Goal: Task Accomplishment & Management: Complete application form

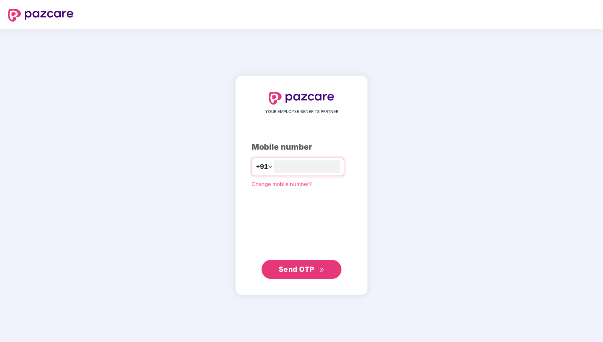
type input "**********"
click at [293, 267] on span "Send OTP" at bounding box center [297, 269] width 36 height 8
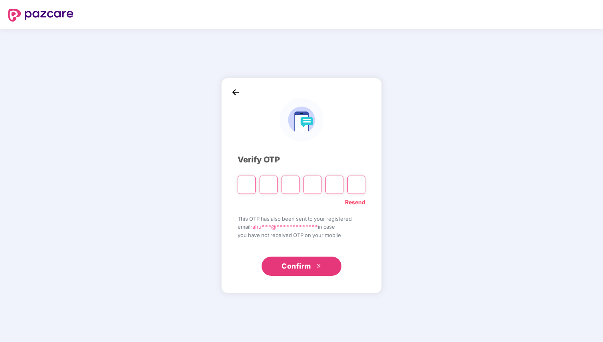
type input "*"
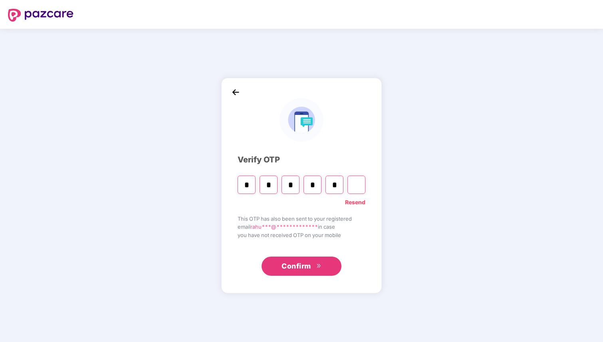
type input "*"
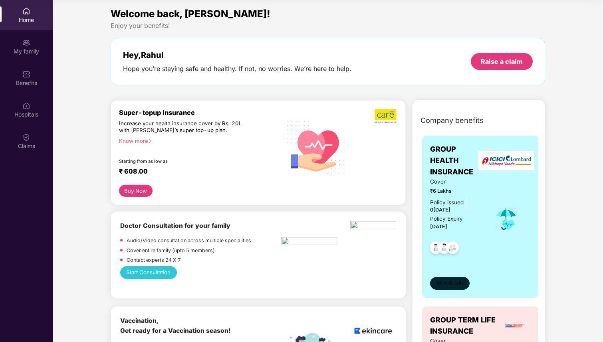
click at [458, 283] on span "View details" at bounding box center [449, 284] width 27 height 8
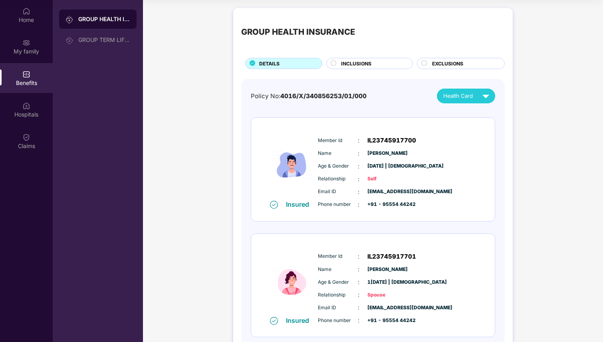
click at [351, 65] on span "INCLUSIONS" at bounding box center [356, 64] width 30 height 8
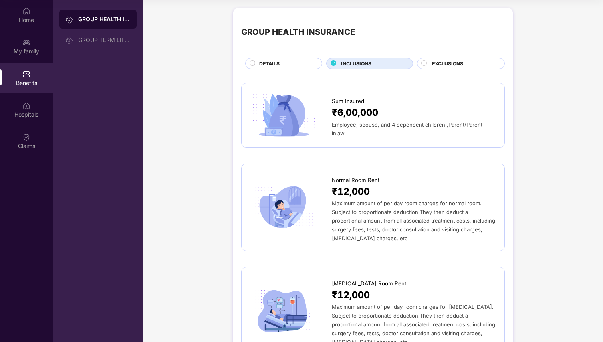
click at [438, 65] on span "EXCLUSIONS" at bounding box center [447, 64] width 31 height 8
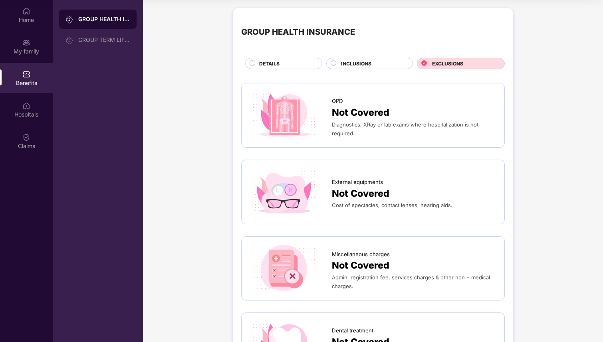
click at [279, 62] on div "DETAILS" at bounding box center [286, 64] width 62 height 9
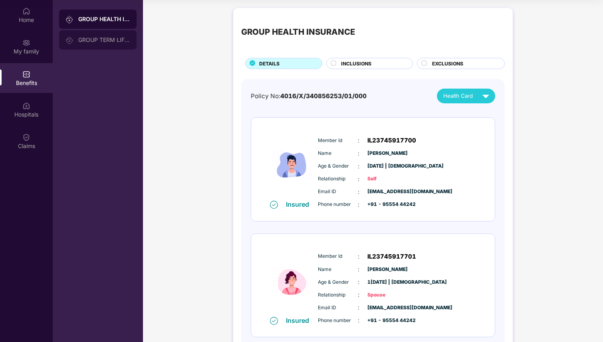
click at [84, 41] on div "GROUP TERM LIFE INSURANCE" at bounding box center [104, 40] width 52 height 6
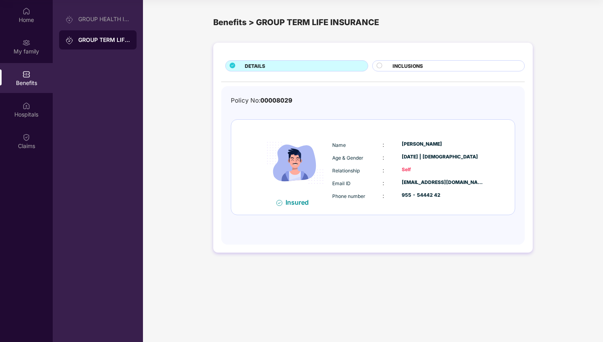
click at [398, 66] on span "INCLUSIONS" at bounding box center [408, 66] width 30 height 8
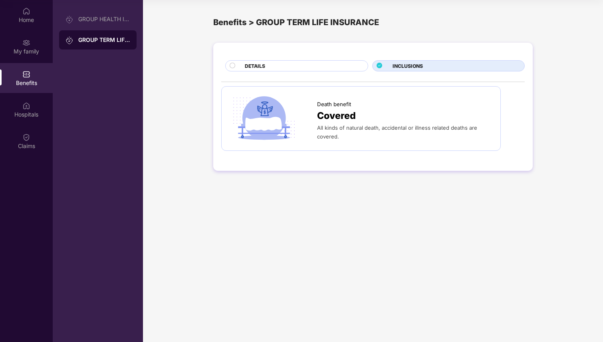
click at [307, 64] on div "DETAILS" at bounding box center [302, 66] width 123 height 9
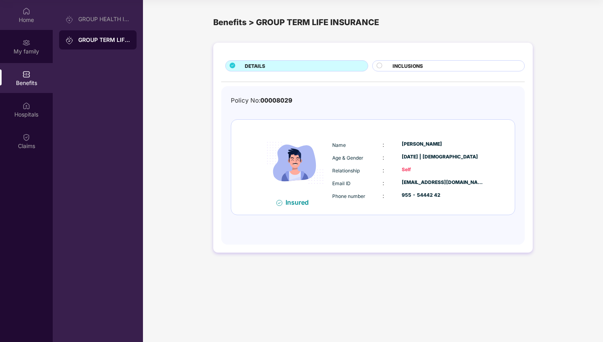
click at [26, 18] on div "Home" at bounding box center [26, 20] width 53 height 8
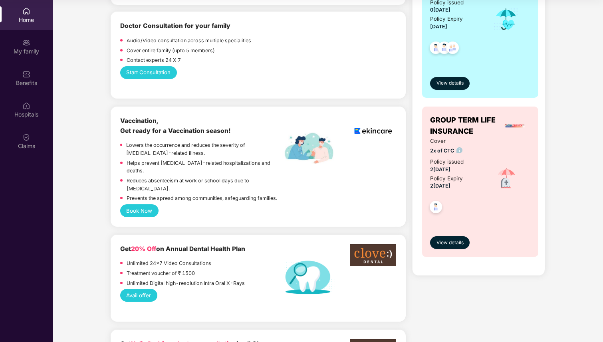
scroll to position [201, 0]
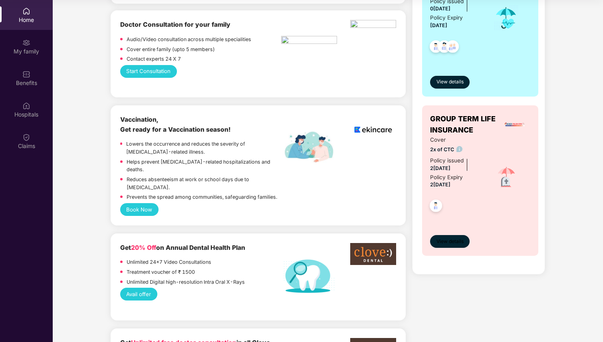
click at [456, 243] on span "View details" at bounding box center [449, 242] width 27 height 8
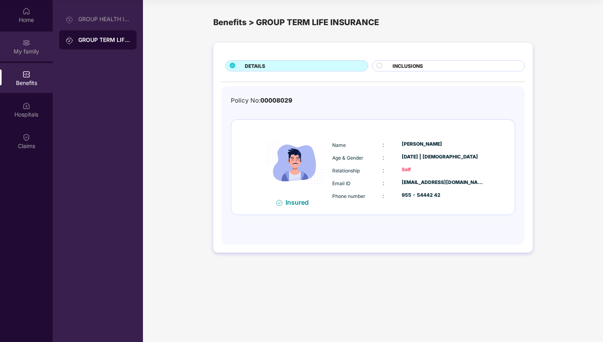
click at [27, 37] on div "My family" at bounding box center [26, 47] width 53 height 30
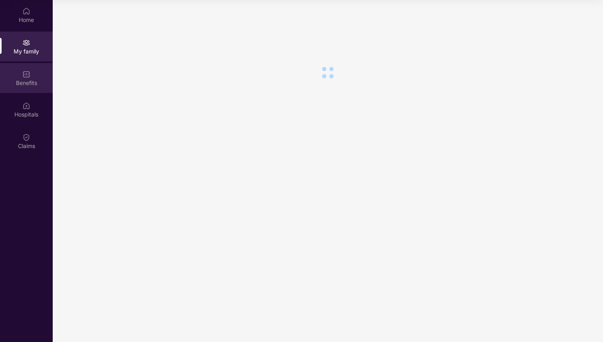
click at [31, 68] on div "Benefits" at bounding box center [26, 78] width 53 height 30
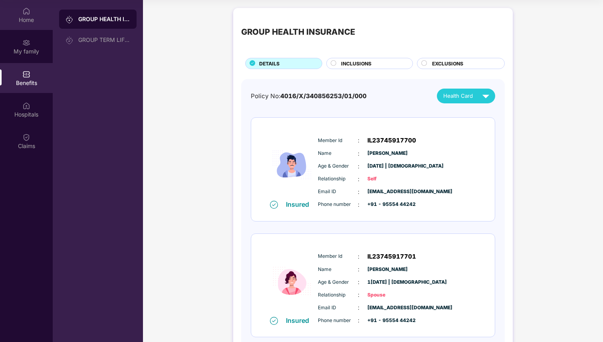
click at [29, 13] on img at bounding box center [26, 11] width 8 height 8
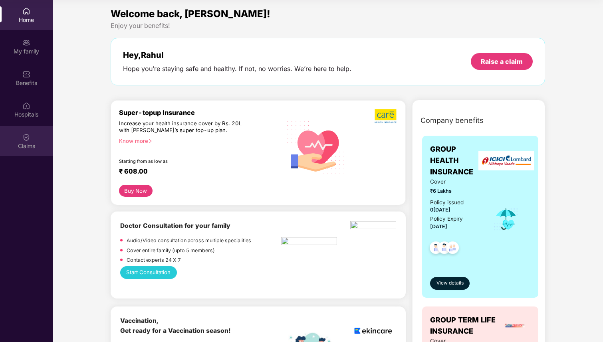
click at [28, 139] on img at bounding box center [26, 137] width 8 height 8
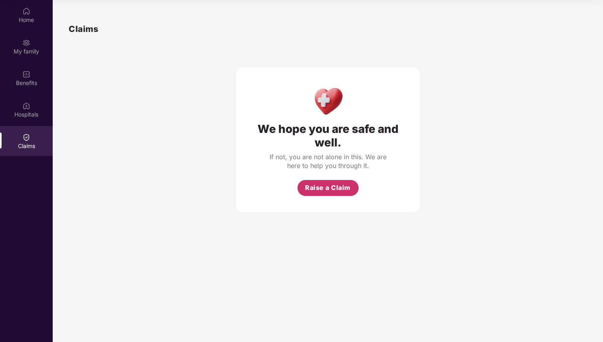
click at [320, 192] on span "Raise a Claim" at bounding box center [328, 188] width 46 height 10
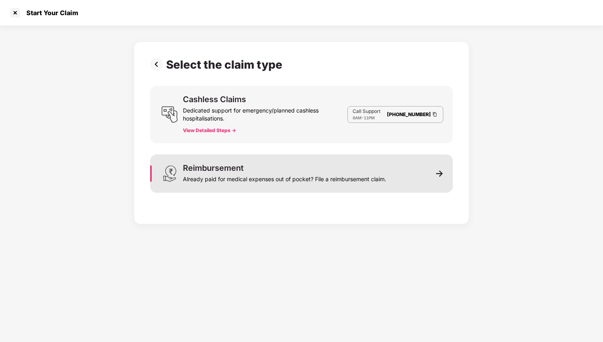
click at [424, 175] on div "Reimbursement Already paid for medical expenses out of pocket? File a reimburse…" at bounding box center [301, 174] width 303 height 38
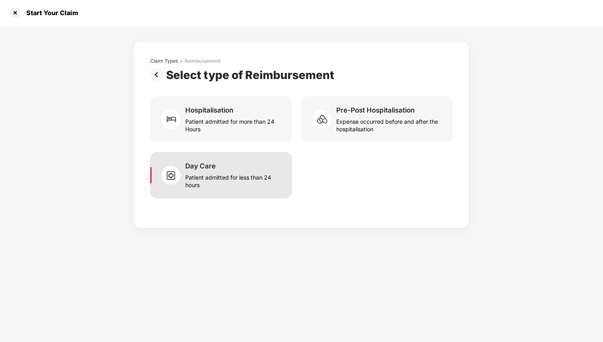
click at [205, 175] on div "Patient admitted for less than 24 hours" at bounding box center [233, 180] width 97 height 18
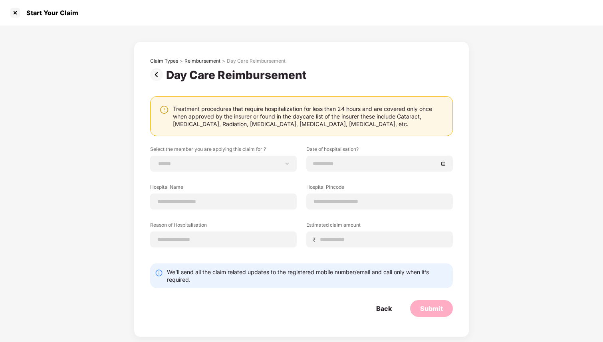
click at [159, 73] on img at bounding box center [158, 74] width 16 height 13
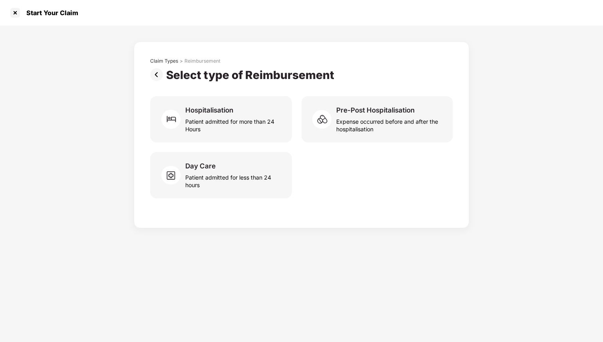
click at [157, 73] on img at bounding box center [158, 74] width 16 height 13
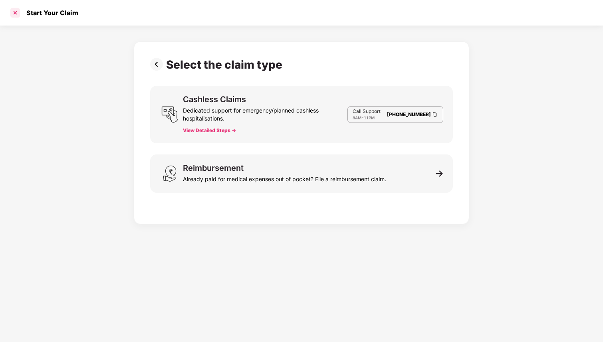
click at [17, 14] on div at bounding box center [15, 12] width 13 height 13
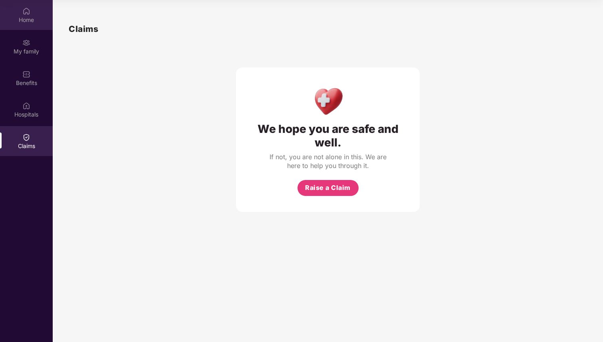
click at [41, 24] on div "Home" at bounding box center [26, 15] width 53 height 30
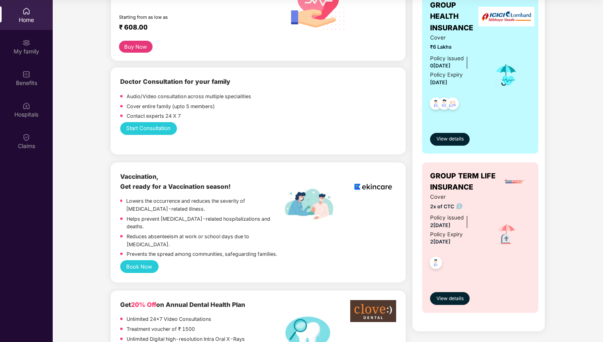
scroll to position [105, 0]
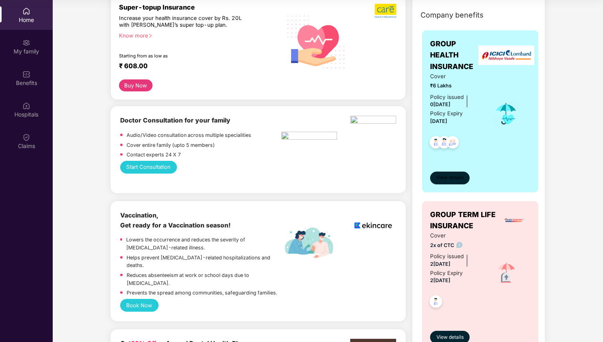
click at [456, 181] on span "View details" at bounding box center [449, 178] width 27 height 8
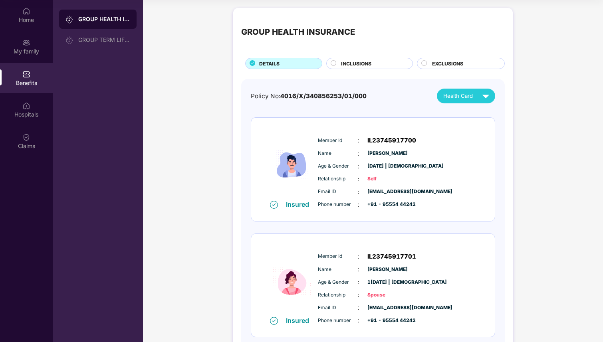
click at [382, 62] on div "INCLUSIONS" at bounding box center [372, 64] width 71 height 9
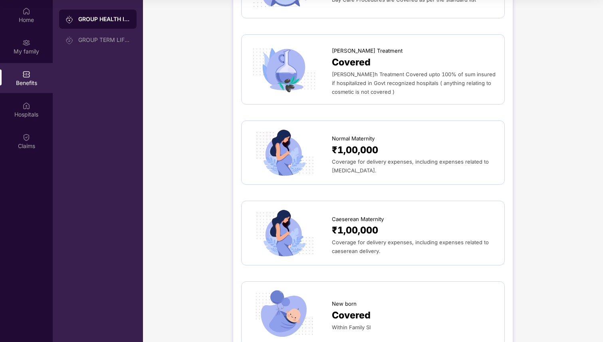
scroll to position [763, 0]
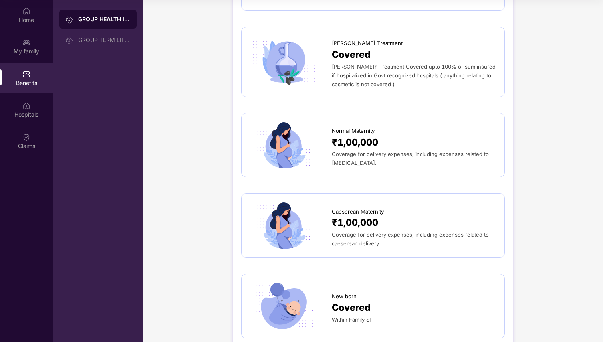
click at [389, 151] on span "Coverage for delivery expenses, including expenses related to [MEDICAL_DATA]." at bounding box center [410, 158] width 157 height 15
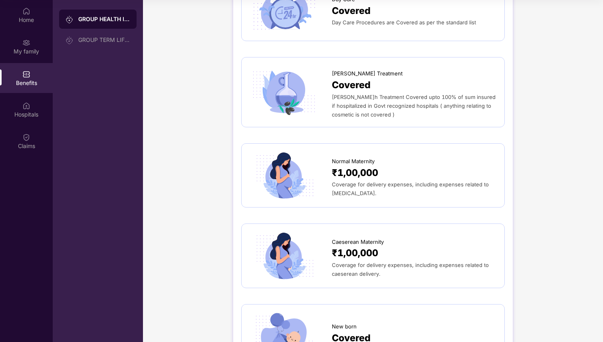
scroll to position [746, 0]
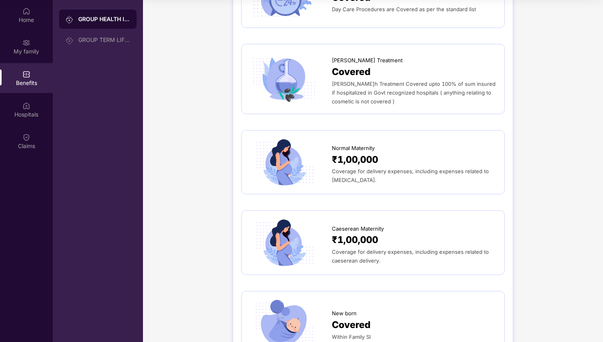
click at [300, 155] on img at bounding box center [284, 163] width 69 height 48
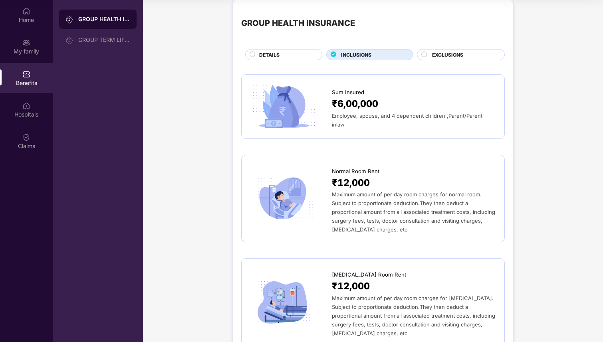
scroll to position [0, 0]
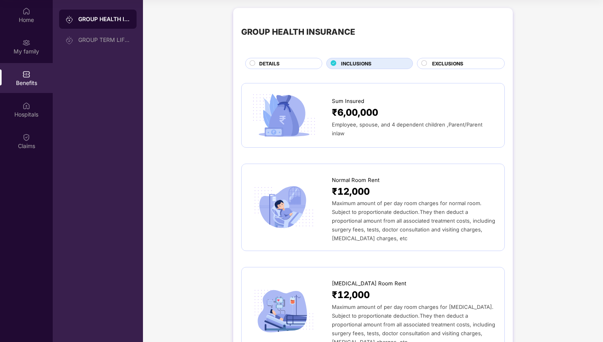
click at [287, 62] on div "DETAILS" at bounding box center [286, 64] width 62 height 9
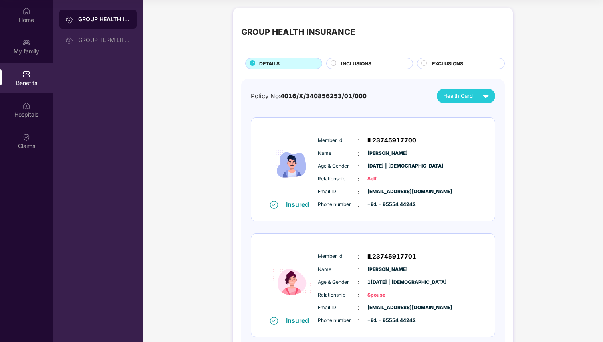
click at [362, 61] on span "INCLUSIONS" at bounding box center [356, 64] width 30 height 8
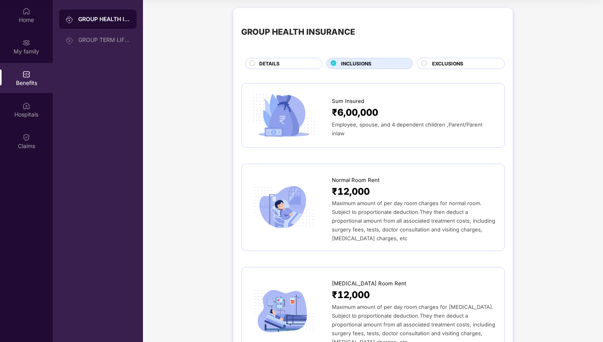
click at [273, 66] on span "DETAILS" at bounding box center [269, 64] width 20 height 8
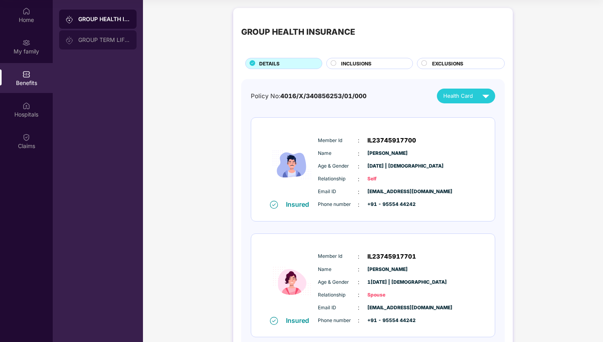
click at [90, 38] on div "GROUP TERM LIFE INSURANCE" at bounding box center [104, 40] width 52 height 6
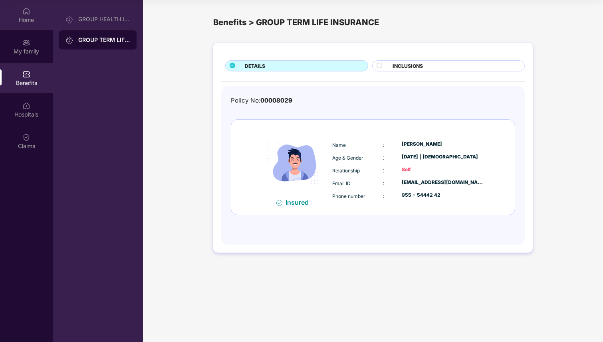
click at [24, 17] on div "Home" at bounding box center [26, 20] width 53 height 8
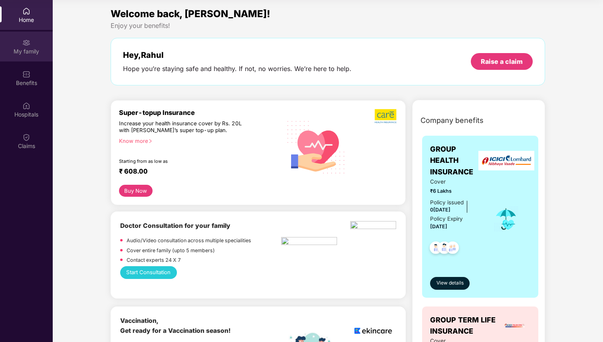
click at [22, 51] on div "My family" at bounding box center [26, 52] width 53 height 8
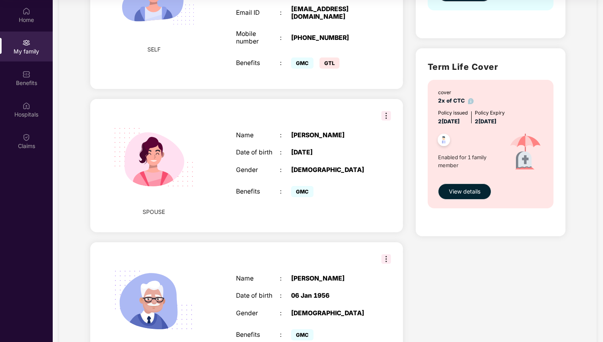
scroll to position [204, 0]
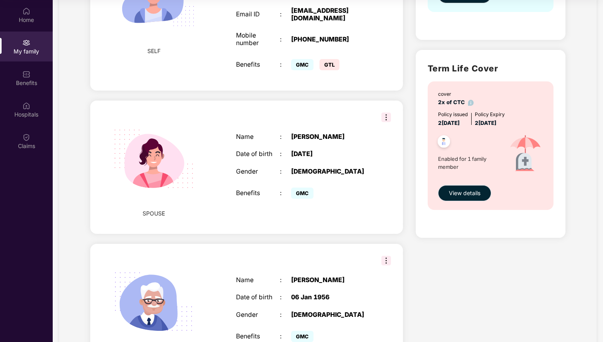
click at [469, 190] on span "View details" at bounding box center [465, 193] width 32 height 9
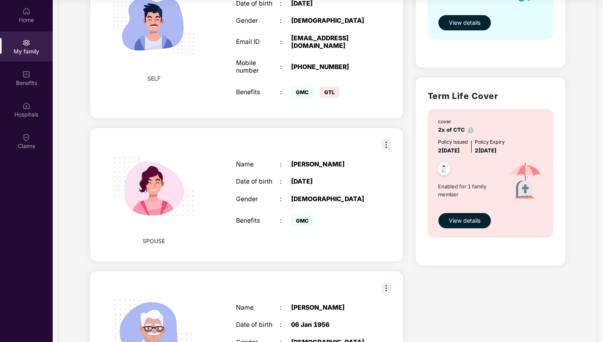
scroll to position [182, 0]
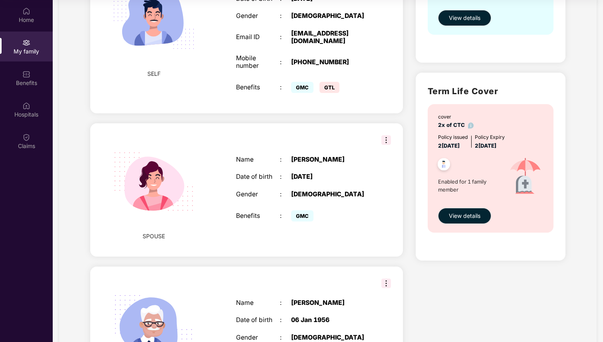
click at [387, 135] on img at bounding box center [386, 140] width 10 height 10
click at [409, 101] on div "Health Cover cover ₹6 Lakhs Policy issued [DATE] Policy Expiry [DATE] Enabled f…" at bounding box center [490, 210] width 163 height 685
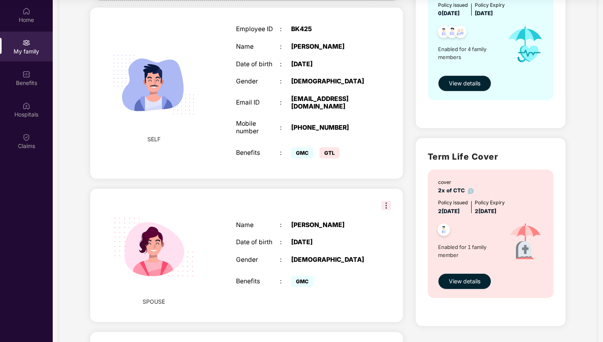
scroll to position [115, 0]
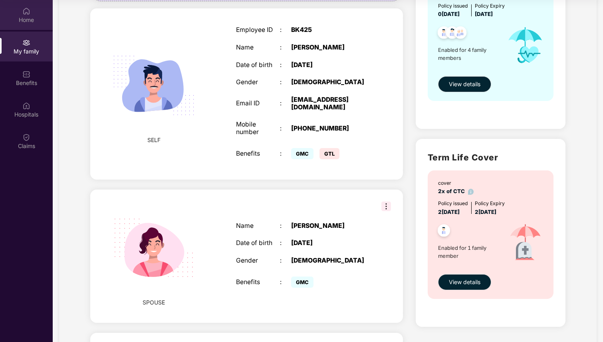
click at [33, 12] on div "Home" at bounding box center [26, 15] width 53 height 30
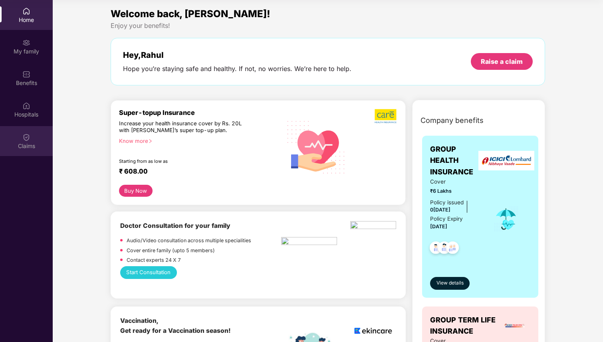
click at [32, 139] on div "Claims" at bounding box center [26, 141] width 53 height 30
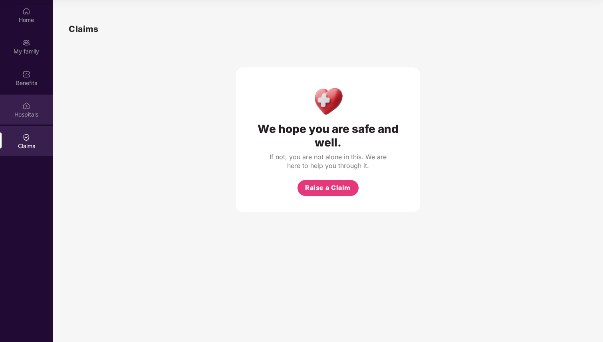
click at [28, 111] on div "Hospitals" at bounding box center [26, 115] width 53 height 8
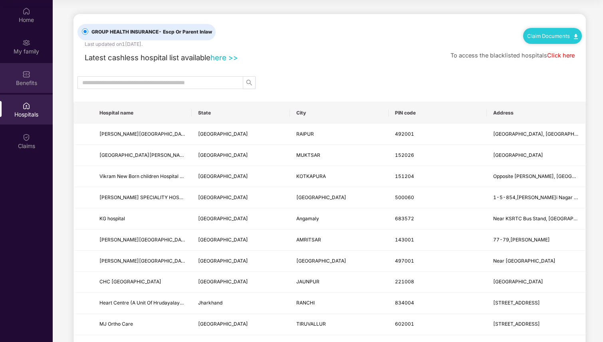
click at [30, 74] on div "Benefits" at bounding box center [26, 78] width 53 height 30
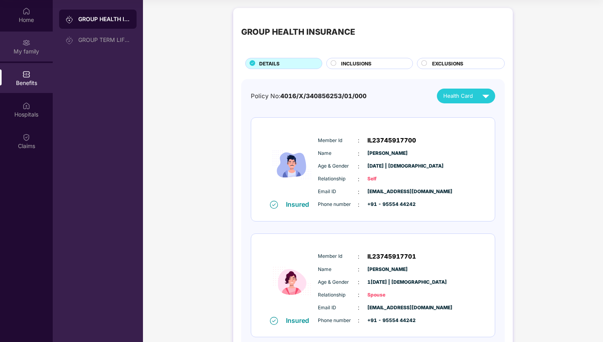
click at [27, 44] on img at bounding box center [26, 43] width 8 height 8
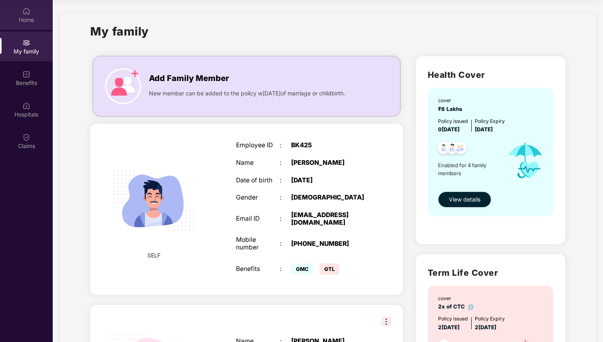
click at [22, 19] on div "Home" at bounding box center [26, 20] width 53 height 8
